Goal: Information Seeking & Learning: Check status

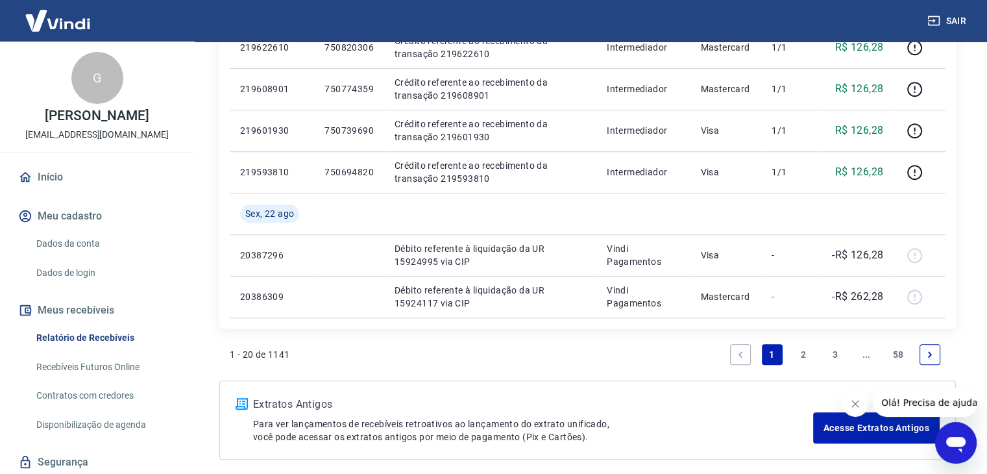
scroll to position [1001, 0]
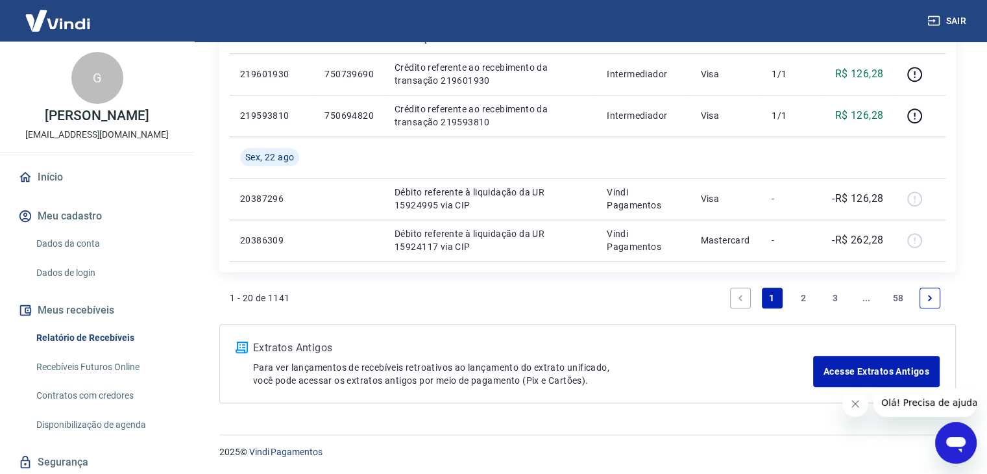
click at [801, 298] on link "2" at bounding box center [803, 297] width 21 height 21
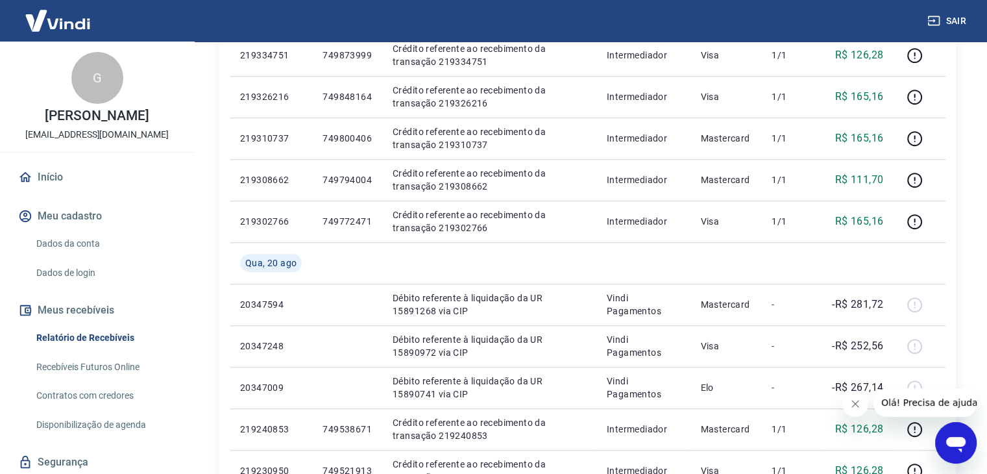
scroll to position [960, 0]
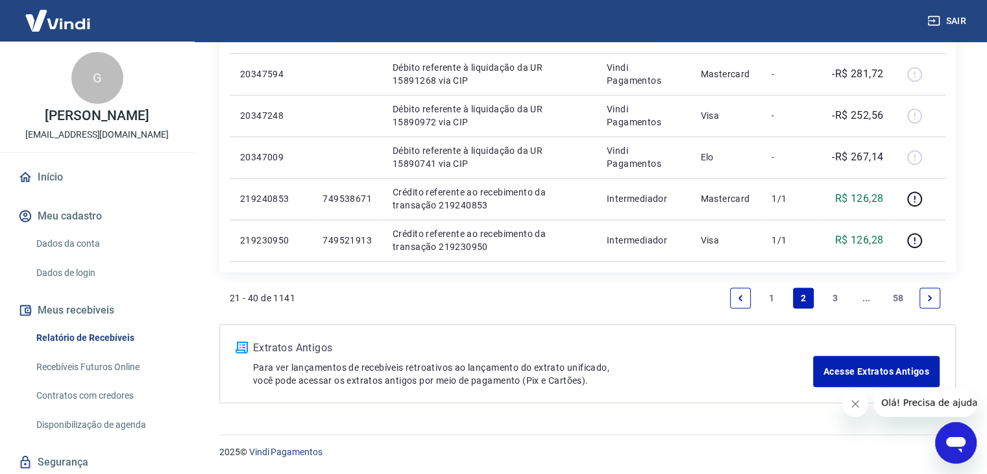
click at [771, 295] on link "1" at bounding box center [772, 297] width 21 height 21
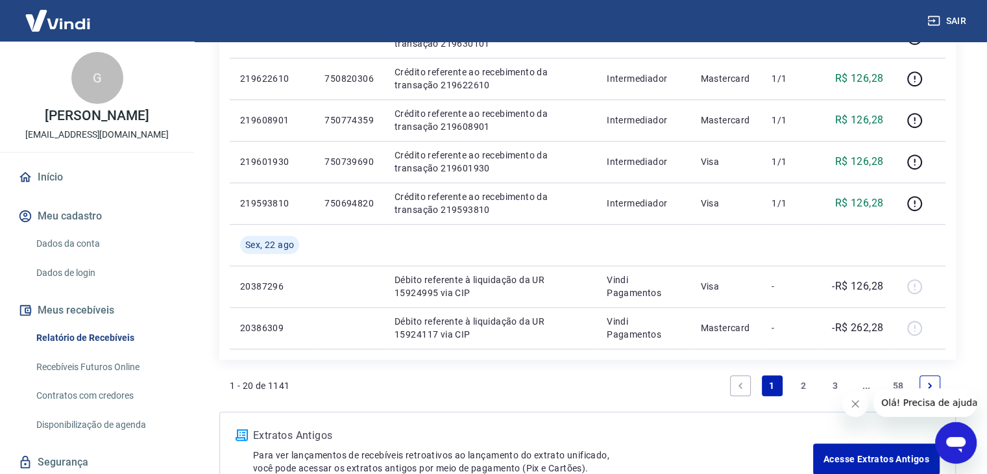
scroll to position [911, 0]
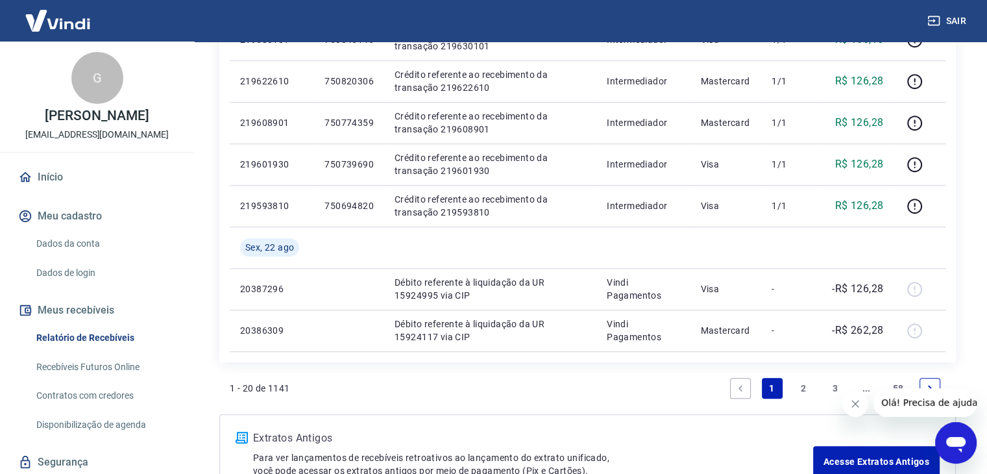
click at [794, 383] on link "2" at bounding box center [803, 388] width 21 height 21
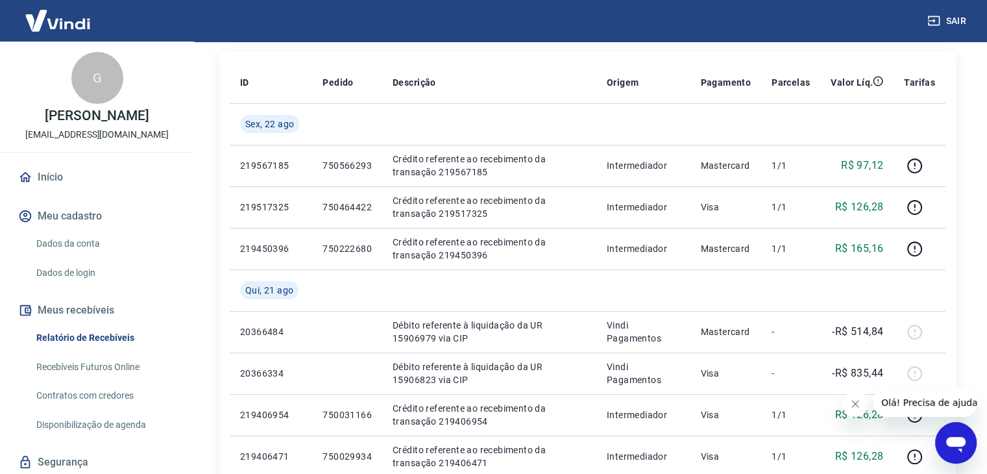
scroll to position [191, 0]
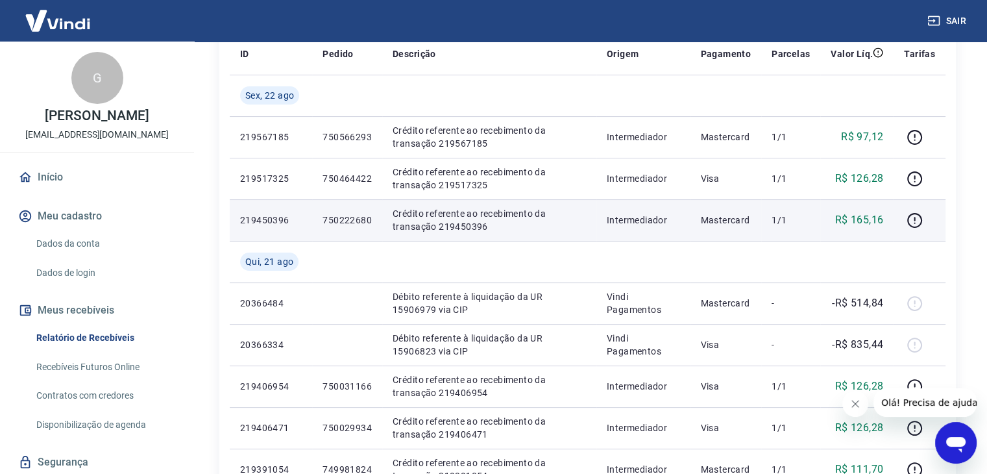
click at [341, 226] on td "750222680" at bounding box center [347, 220] width 70 height 42
copy p "750222680"
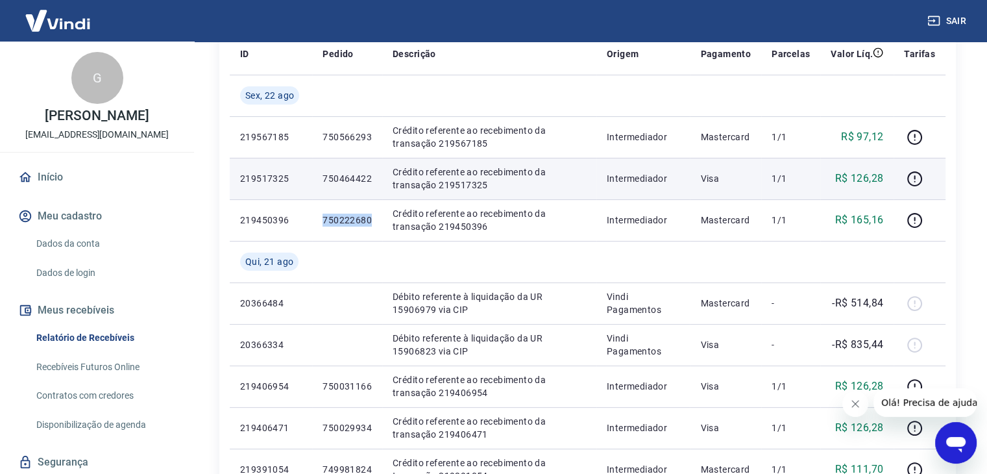
click at [350, 180] on p "750464422" at bounding box center [346, 178] width 49 height 13
copy p "750464422"
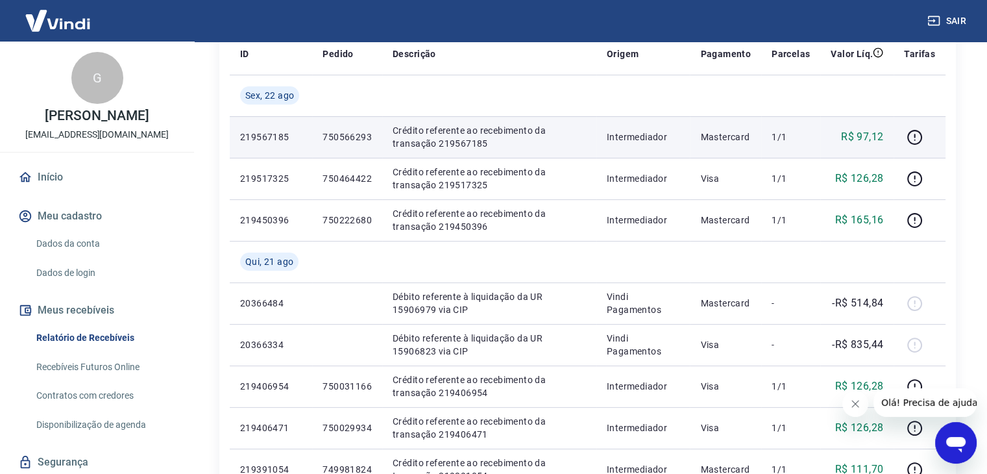
click at [351, 143] on p "750566293" at bounding box center [346, 136] width 49 height 13
copy p "750566293"
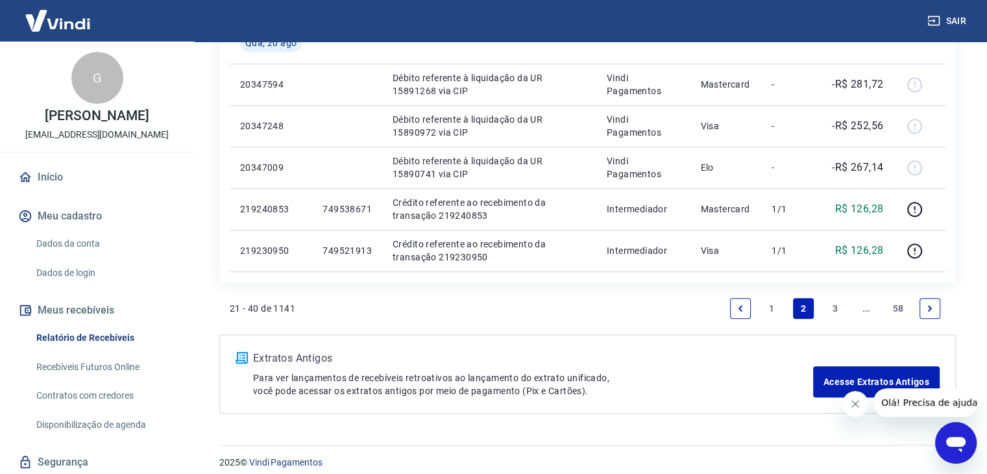
scroll to position [960, 0]
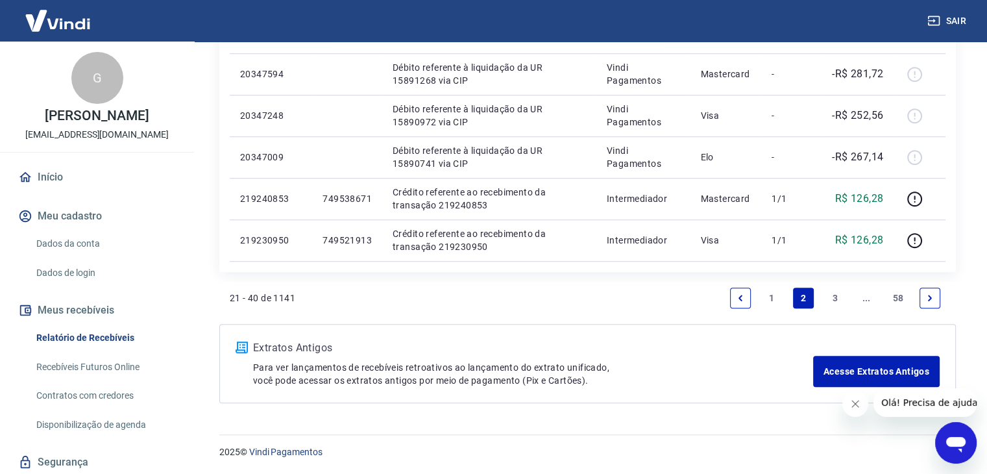
click at [771, 289] on link "1" at bounding box center [772, 297] width 21 height 21
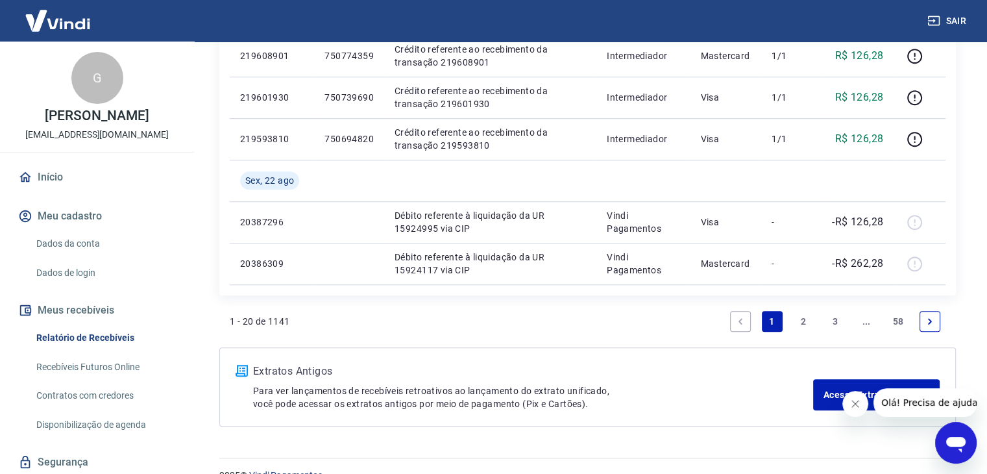
scroll to position [1001, 0]
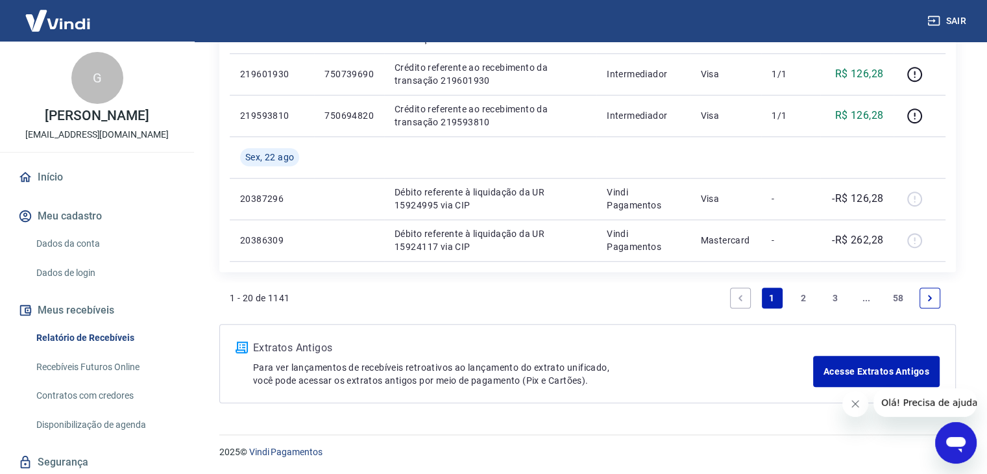
click at [804, 290] on link "2" at bounding box center [803, 297] width 21 height 21
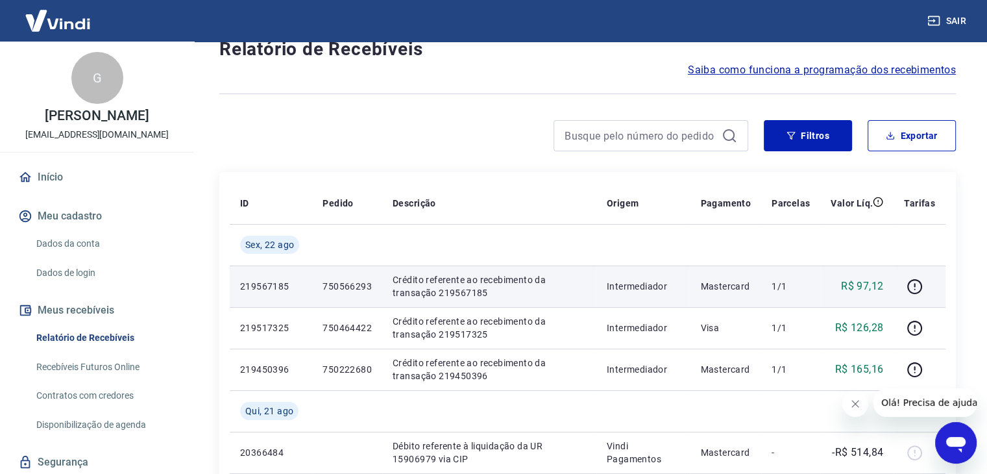
scroll to position [48, 0]
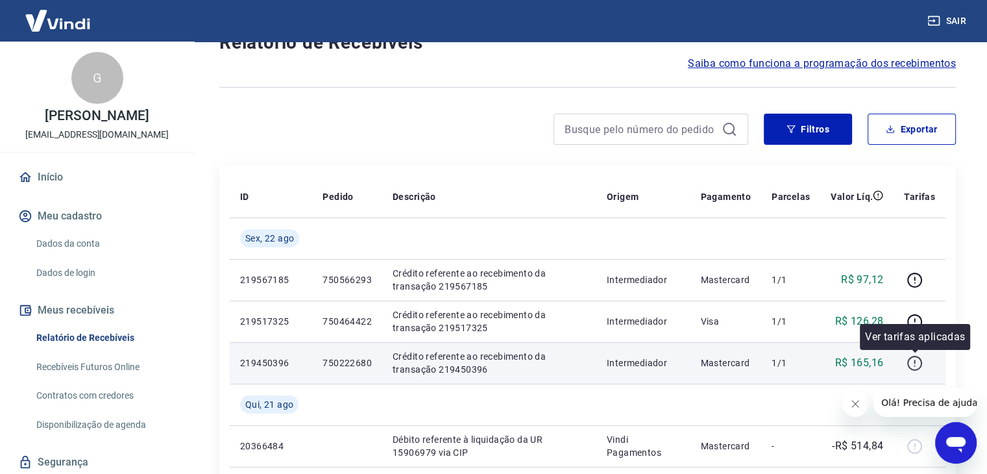
click at [906, 361] on icon "button" at bounding box center [914, 363] width 16 height 16
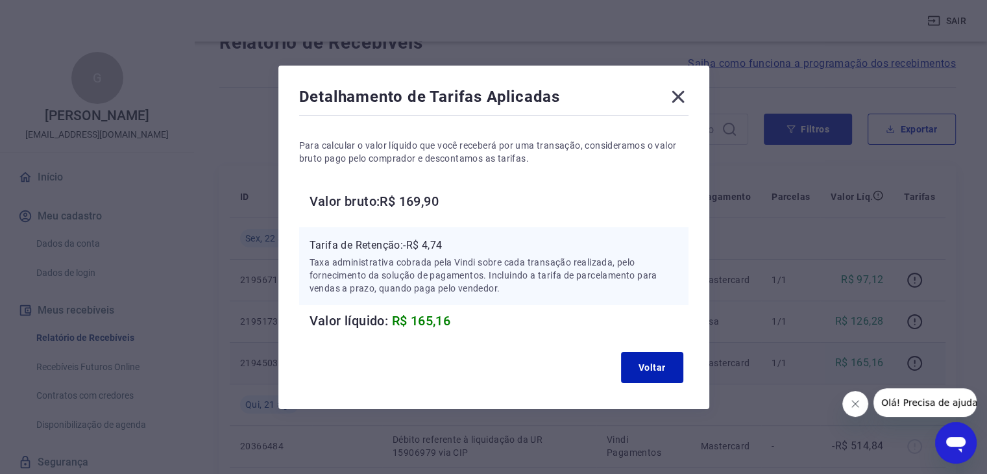
click at [684, 91] on icon at bounding box center [678, 96] width 12 height 12
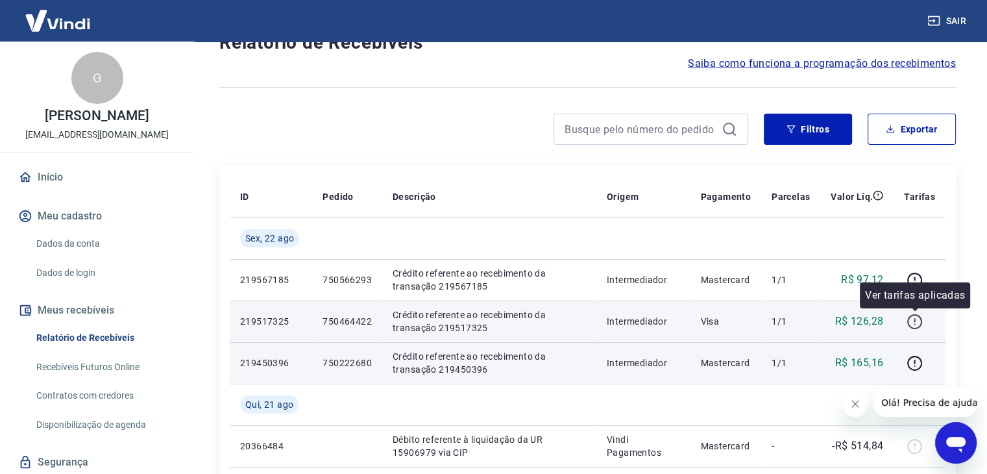
click at [922, 322] on icon "button" at bounding box center [914, 321] width 15 height 15
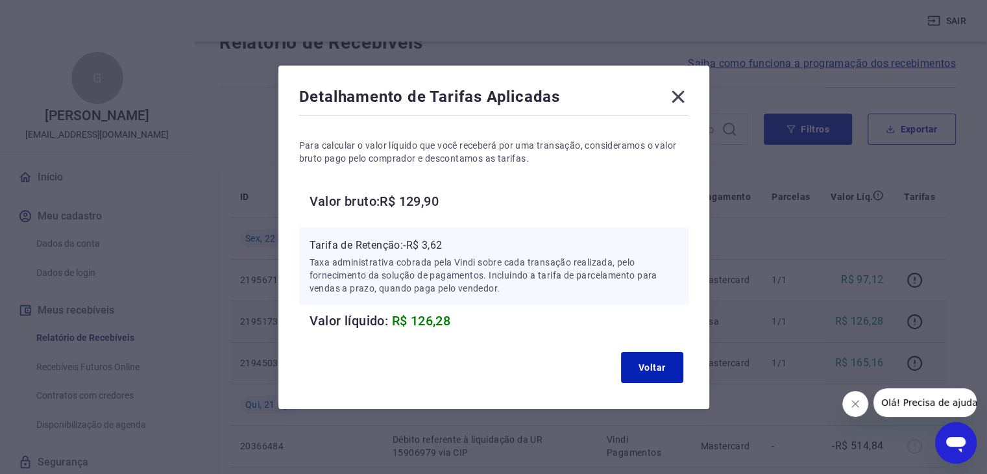
click at [681, 90] on icon at bounding box center [678, 96] width 21 height 21
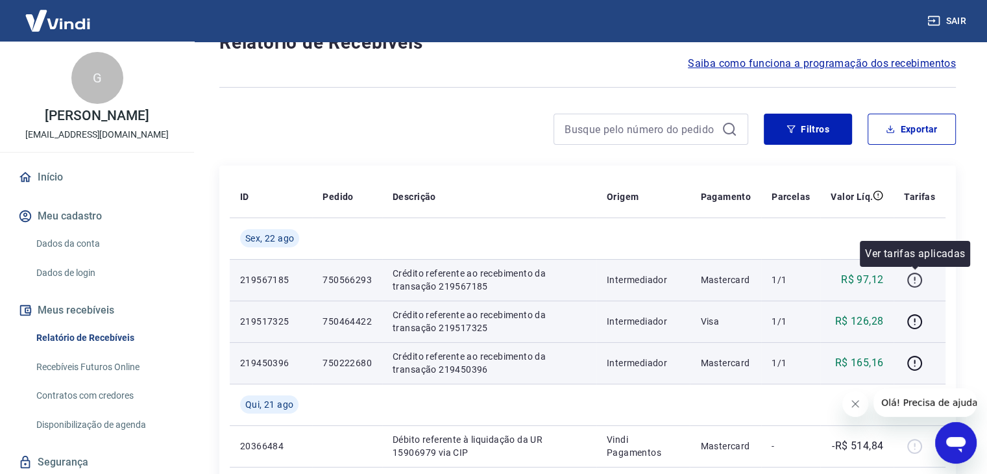
click at [911, 283] on icon "button" at bounding box center [914, 280] width 16 height 16
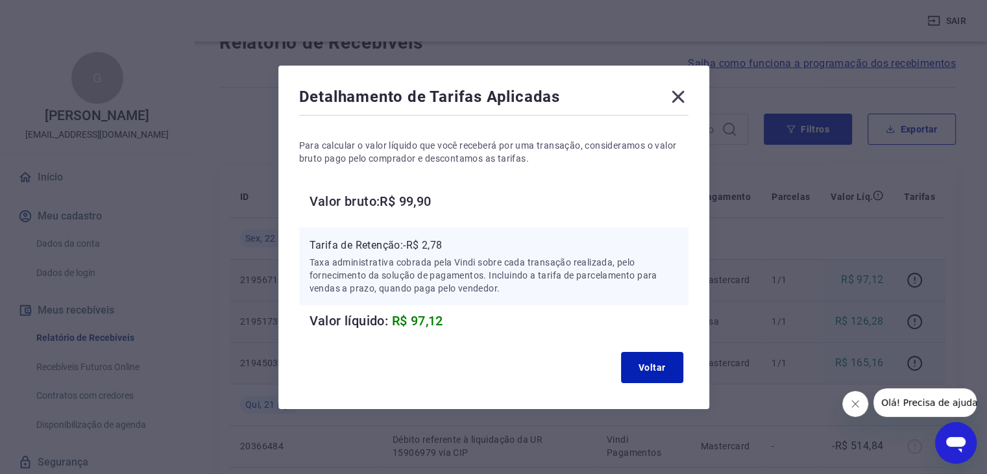
click at [685, 85] on div "Detalhamento de Tarifas Aplicadas Para calcular o valor líquido que você recebe…" at bounding box center [493, 237] width 431 height 343
click at [683, 99] on icon at bounding box center [678, 96] width 21 height 21
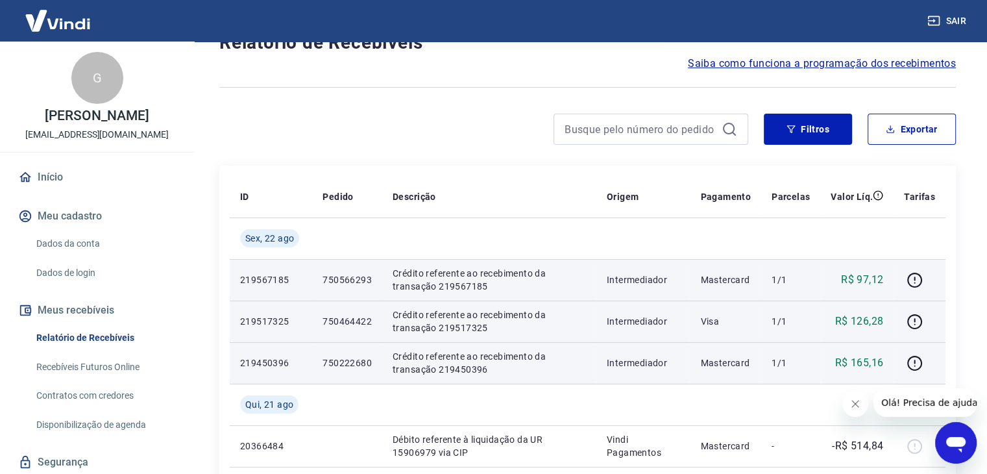
click at [355, 330] on td "750464422" at bounding box center [347, 321] width 70 height 42
click at [353, 322] on p "750464422" at bounding box center [346, 321] width 49 height 13
copy p "750464422"
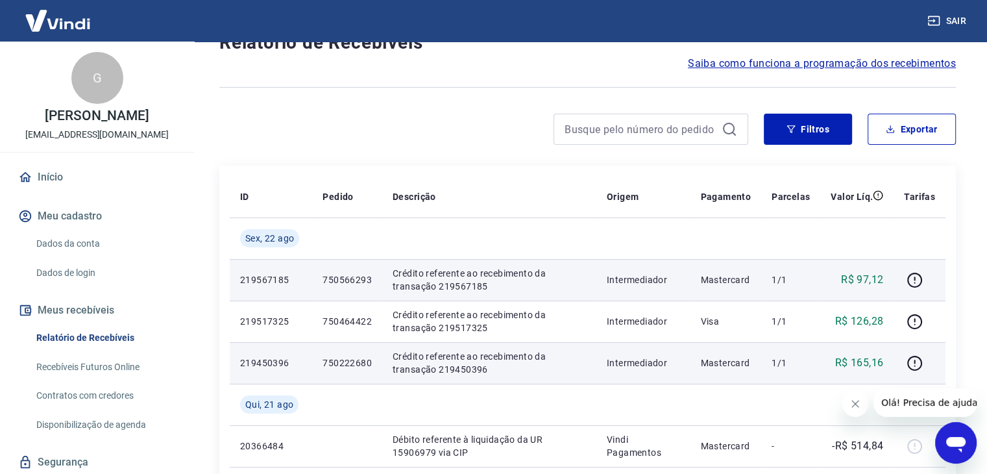
click at [414, 117] on div at bounding box center [483, 129] width 529 height 31
